Goal: Task Accomplishment & Management: Complete application form

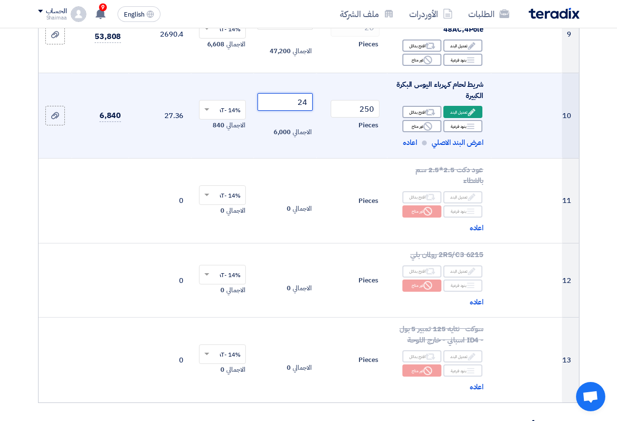
click at [302, 104] on input "24" at bounding box center [285, 102] width 55 height 18
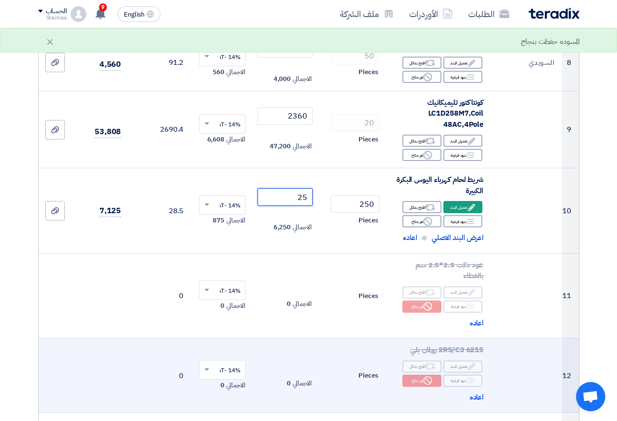
scroll to position [634, 0]
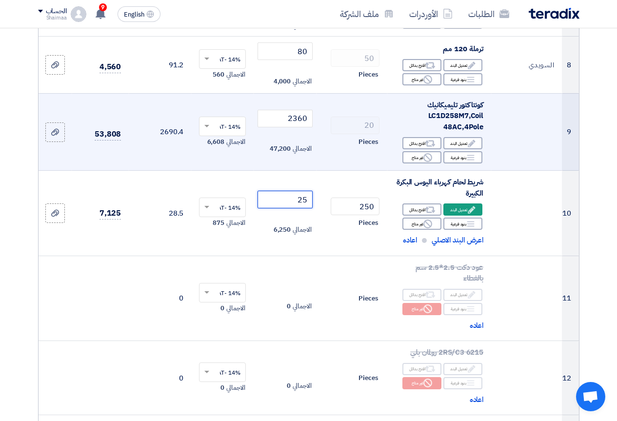
type input "25"
click at [440, 122] on span "كونتاكتور تليميكانيك LC1D258M7,Coil 48AC,4Pole" at bounding box center [455, 116] width 56 height 33
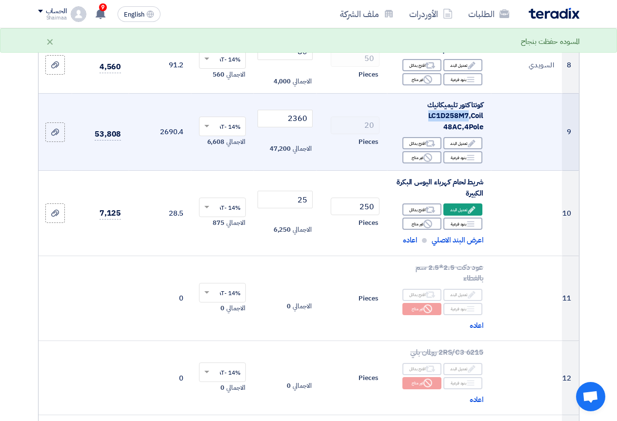
copy span "LC1D258M7"
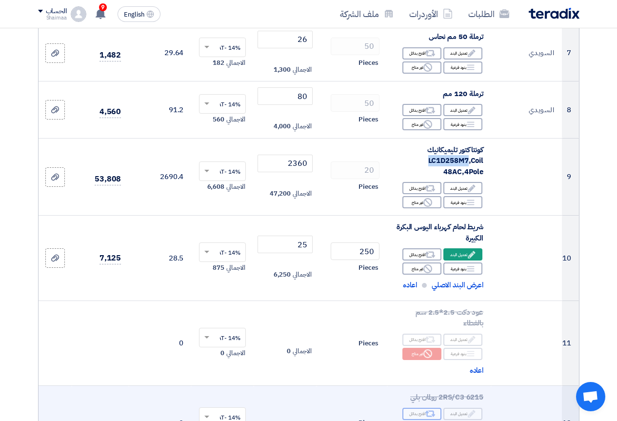
scroll to position [586, 0]
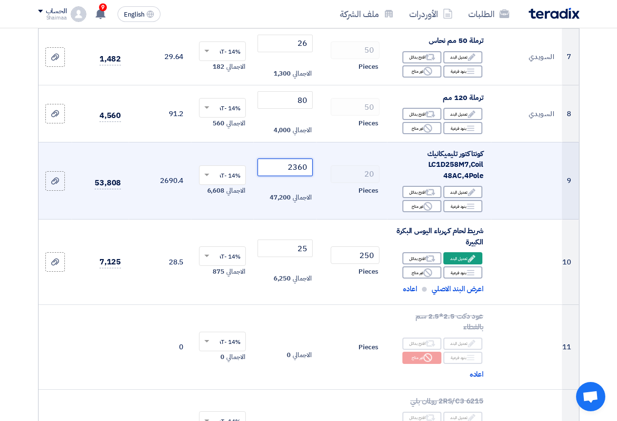
click at [297, 176] on input "2360" at bounding box center [285, 168] width 55 height 18
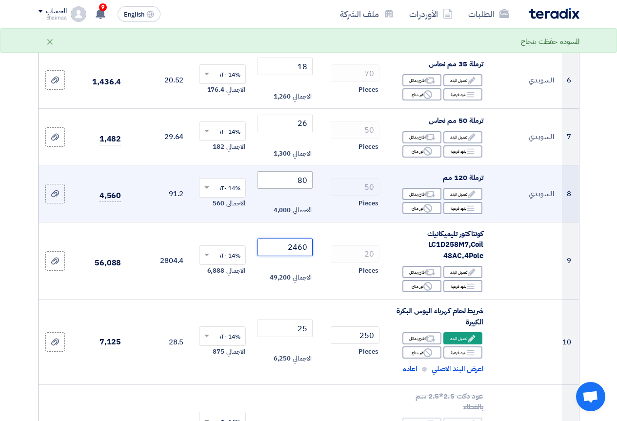
scroll to position [488, 0]
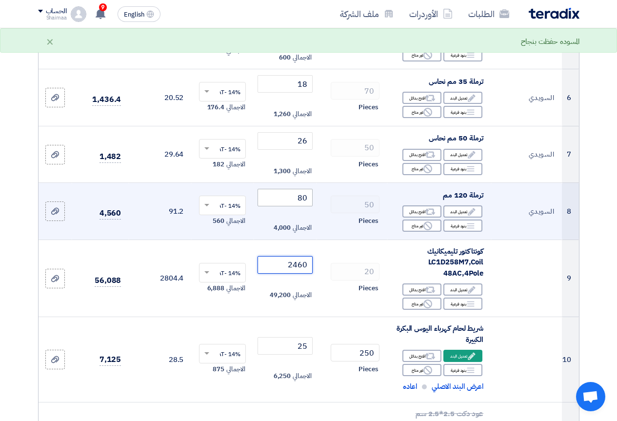
type input "2460"
click at [292, 205] on input "80" at bounding box center [285, 198] width 55 height 18
click at [293, 205] on input "80" at bounding box center [285, 198] width 55 height 18
click at [294, 205] on input "80" at bounding box center [285, 198] width 55 height 18
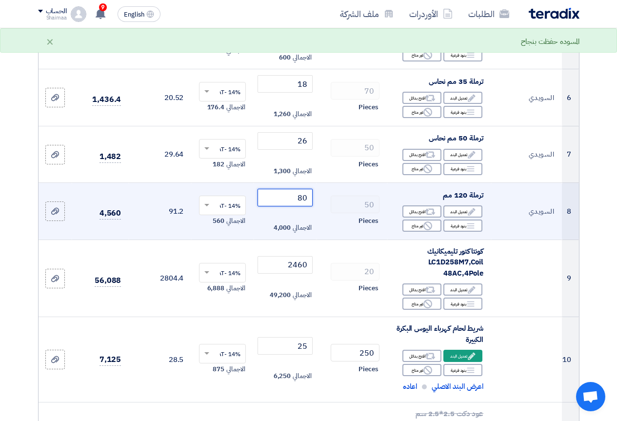
click at [301, 206] on input "80" at bounding box center [285, 198] width 55 height 18
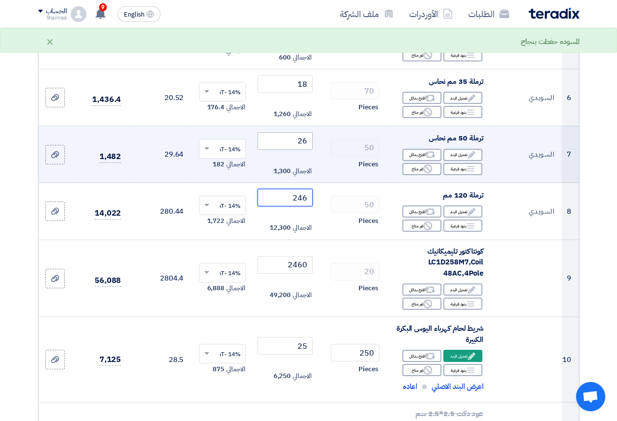
type input "246"
click at [302, 148] on input "26" at bounding box center [285, 141] width 55 height 18
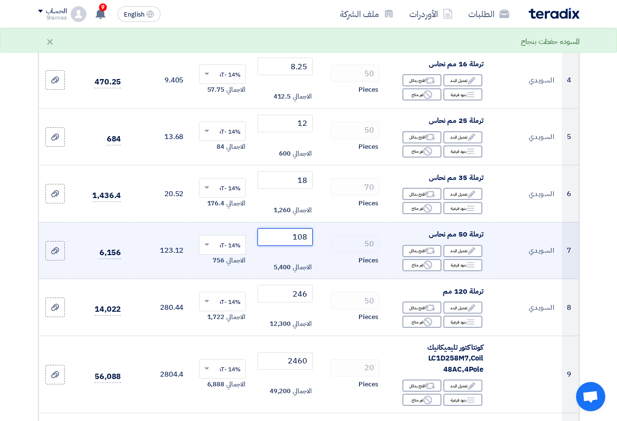
scroll to position [390, 0]
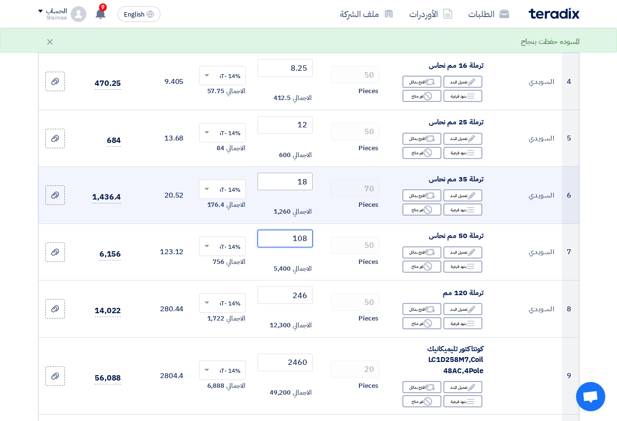
type input "108"
click at [300, 190] on input "18" at bounding box center [285, 182] width 55 height 18
click at [305, 189] on input "18" at bounding box center [285, 182] width 55 height 18
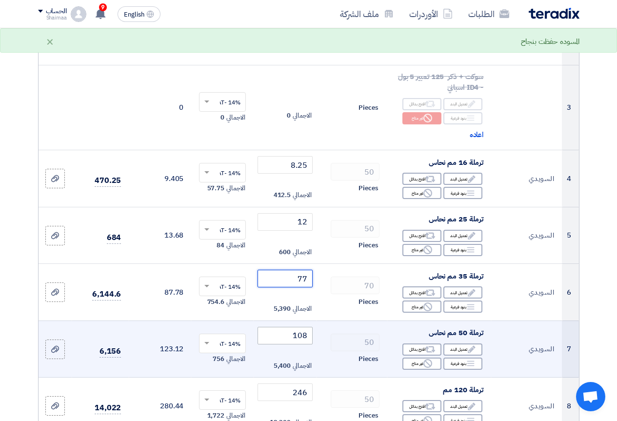
scroll to position [293, 0]
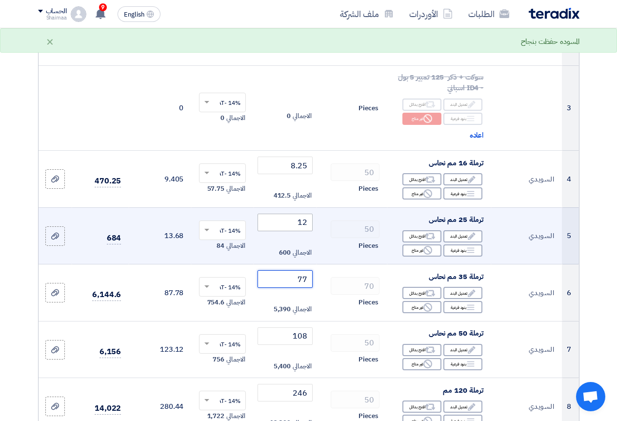
type input "77"
click at [302, 231] on input "12" at bounding box center [285, 223] width 55 height 18
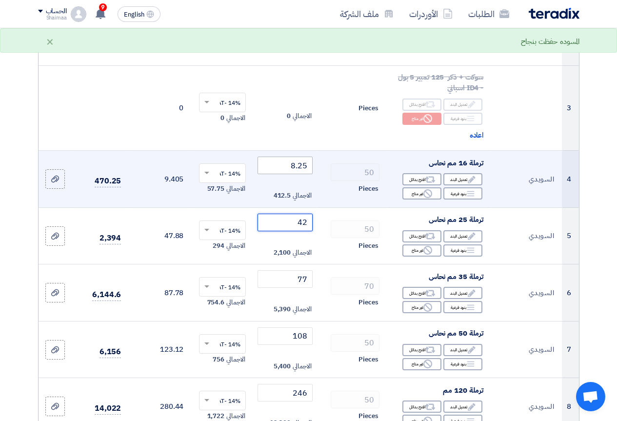
type input "42"
click at [302, 172] on input "8.25" at bounding box center [285, 166] width 55 height 18
click at [301, 172] on input "8.25" at bounding box center [285, 166] width 55 height 18
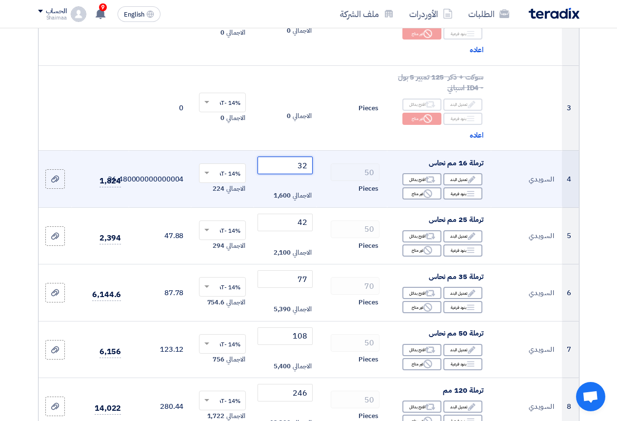
type input "32"
click at [323, 196] on td "50 Pieces" at bounding box center [352, 179] width 71 height 57
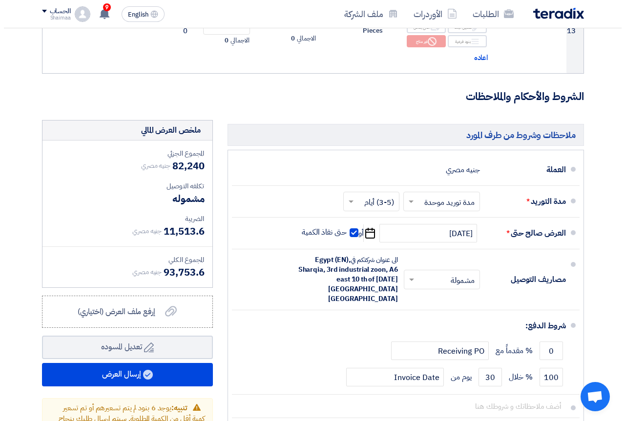
scroll to position [1074, 0]
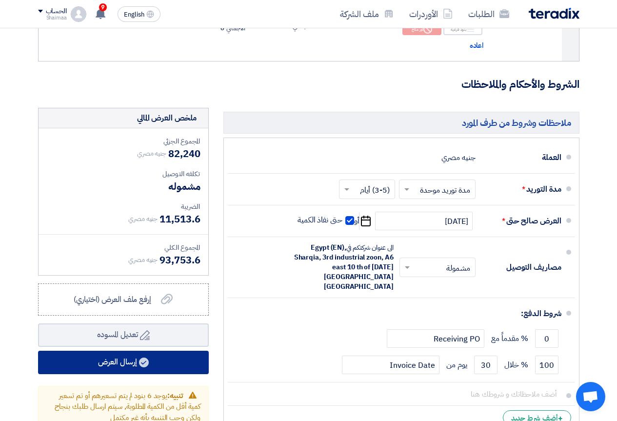
click at [153, 362] on button "إرسال العرض" at bounding box center [123, 362] width 171 height 23
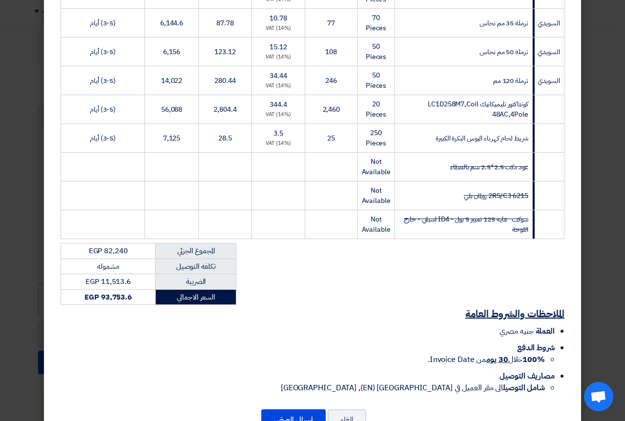
scroll to position [358, 0]
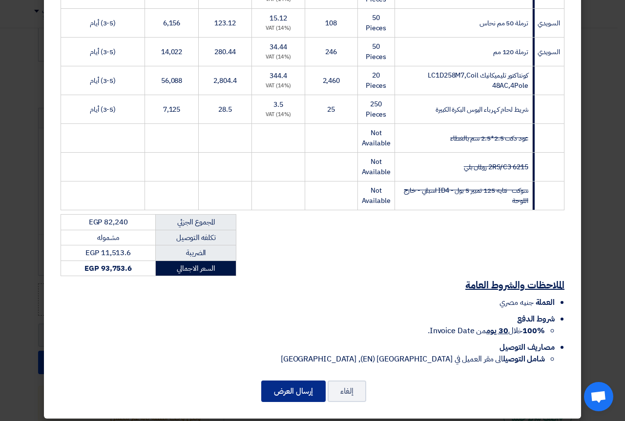
click at [289, 382] on button "إرسال العرض" at bounding box center [293, 391] width 64 height 21
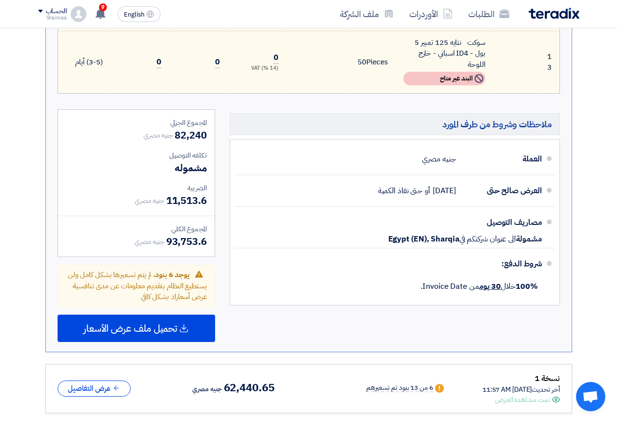
scroll to position [1025, 0]
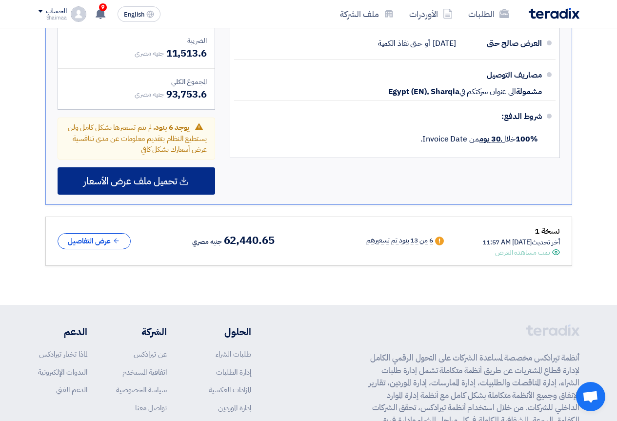
click at [137, 178] on span "تحميل ملف عرض الأسعار" at bounding box center [130, 181] width 94 height 9
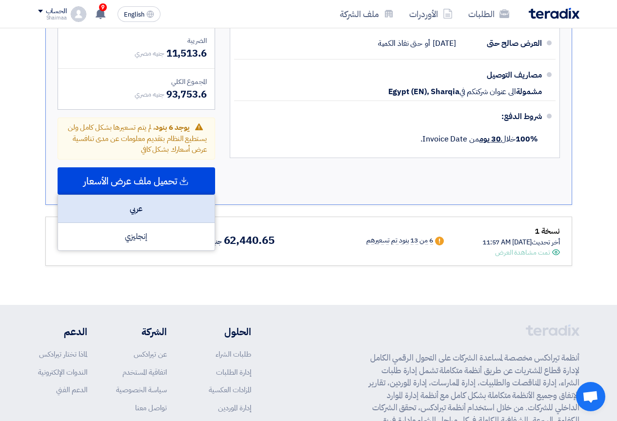
click at [152, 205] on div "عربي" at bounding box center [136, 209] width 157 height 28
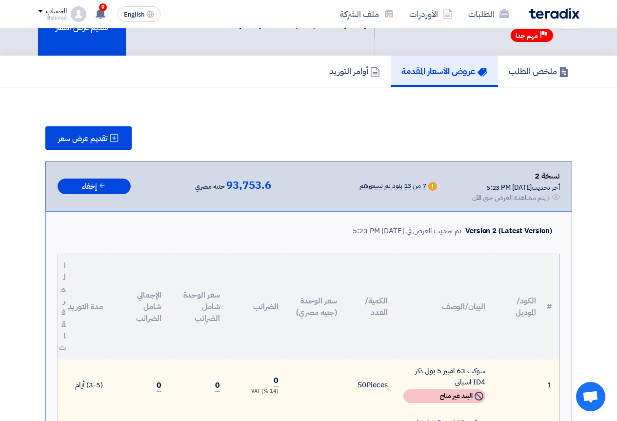
scroll to position [0, 0]
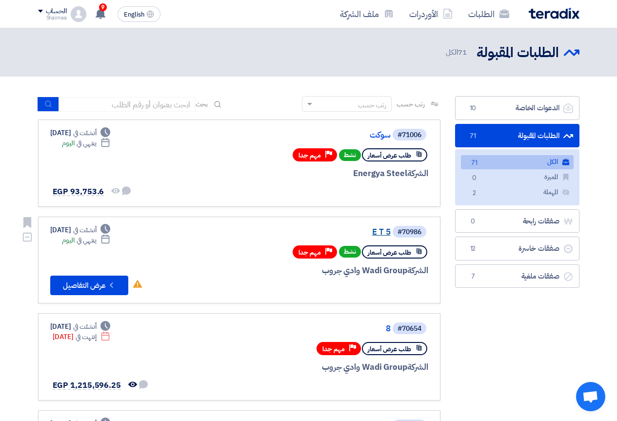
click at [369, 232] on link "E T 5" at bounding box center [293, 232] width 195 height 9
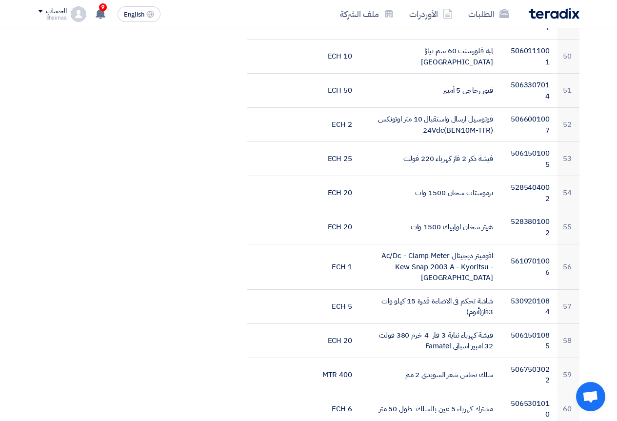
scroll to position [2294, 0]
